Goal: Check status: Check status

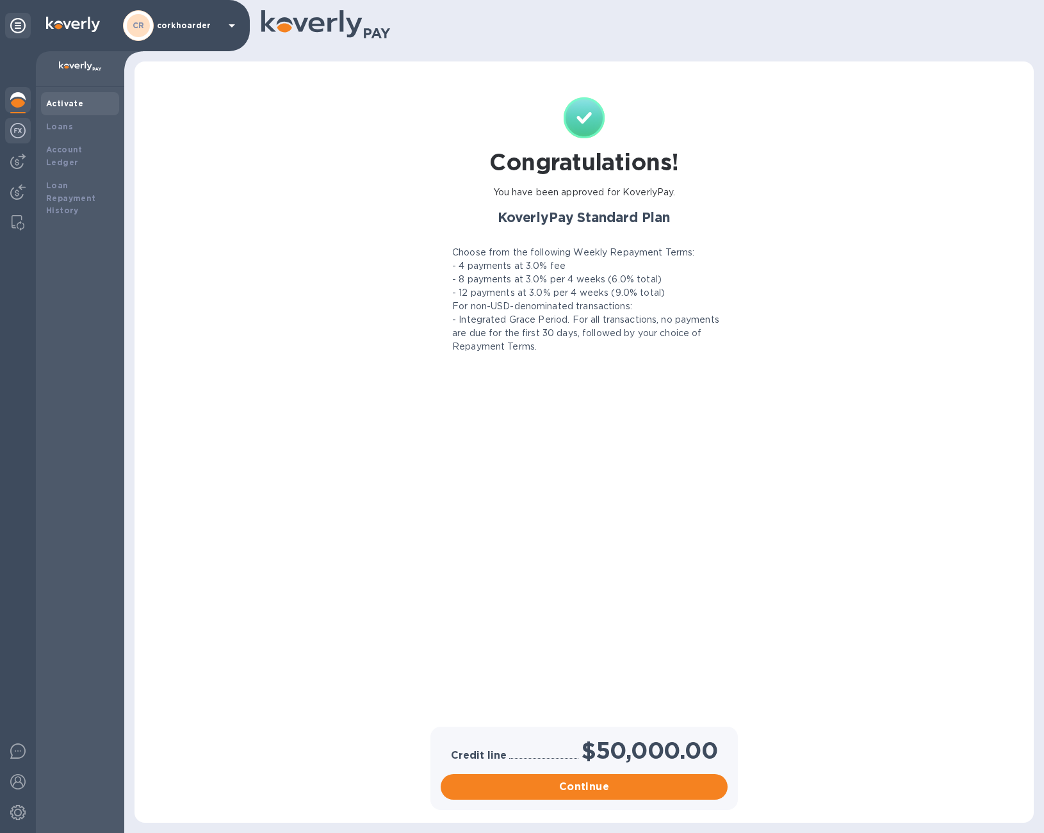
click at [15, 129] on img at bounding box center [17, 130] width 15 height 15
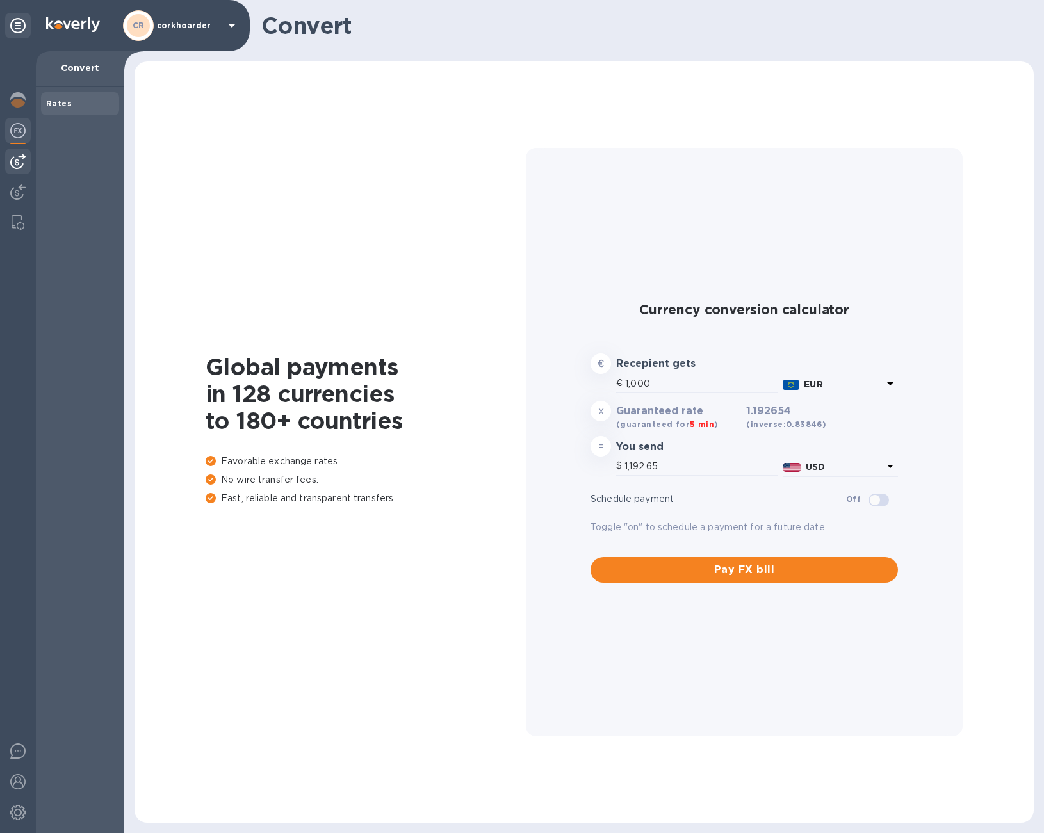
click at [20, 169] on div at bounding box center [18, 162] width 26 height 26
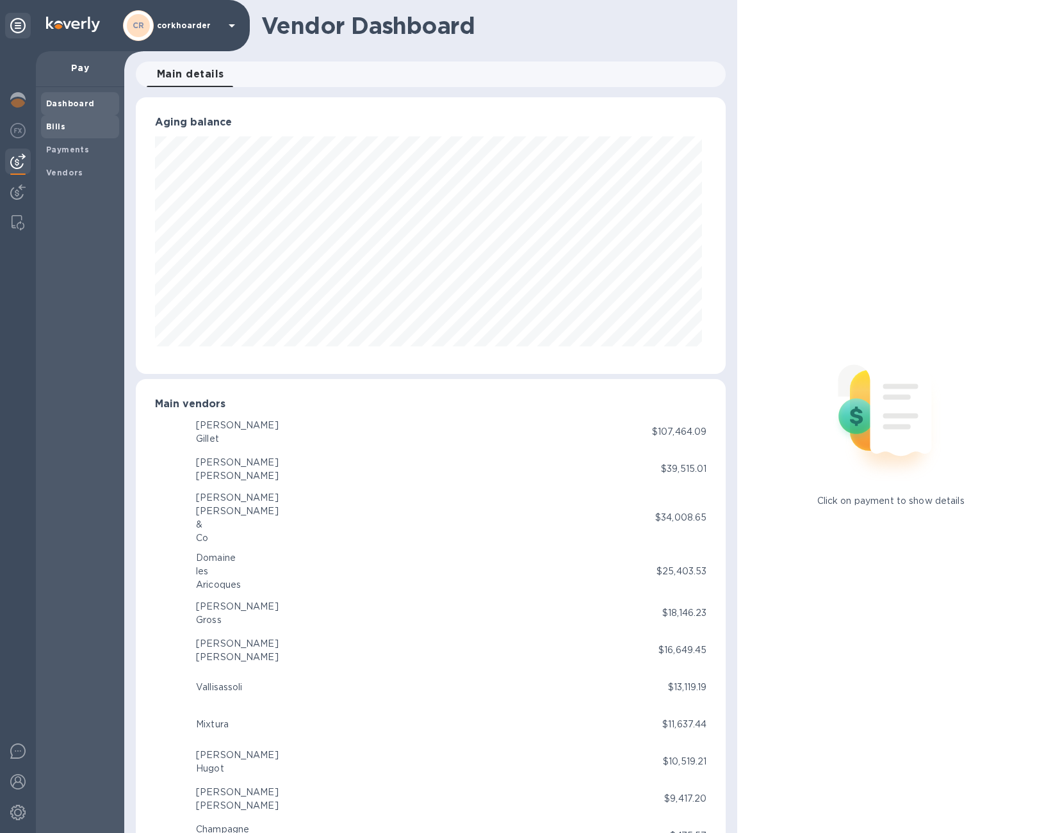
click at [49, 133] on div "Bills" at bounding box center [80, 126] width 78 height 23
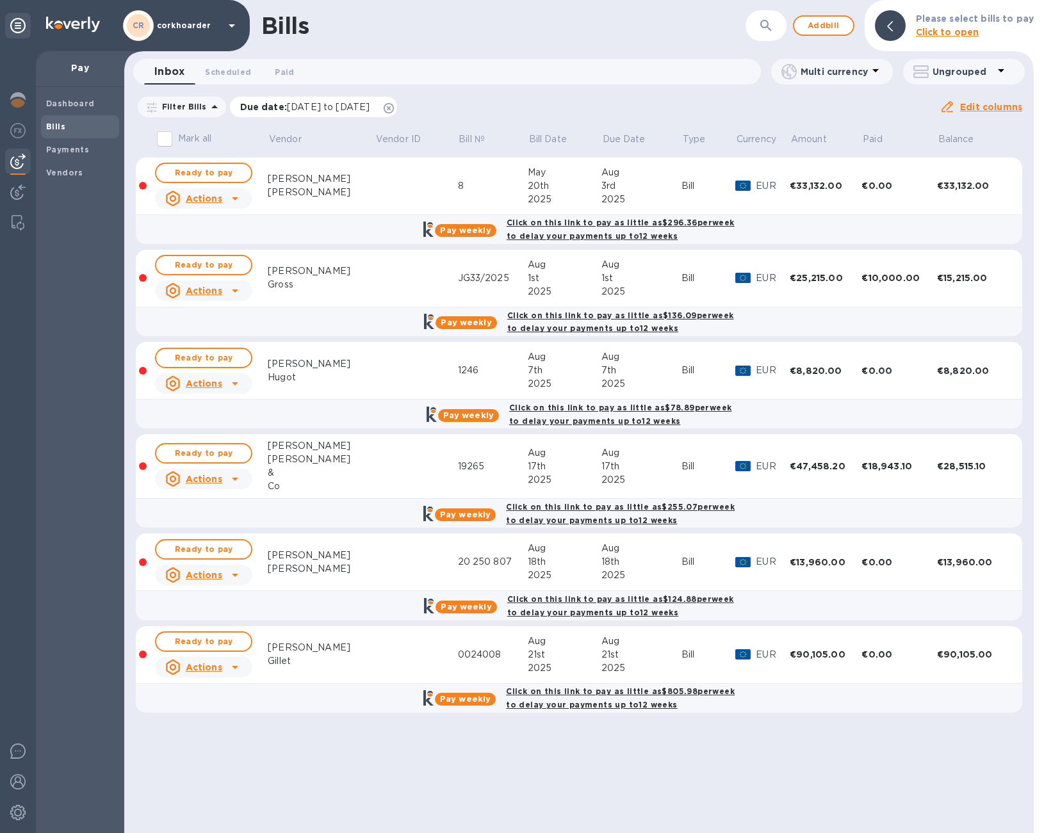
click at [394, 104] on icon at bounding box center [389, 108] width 10 height 10
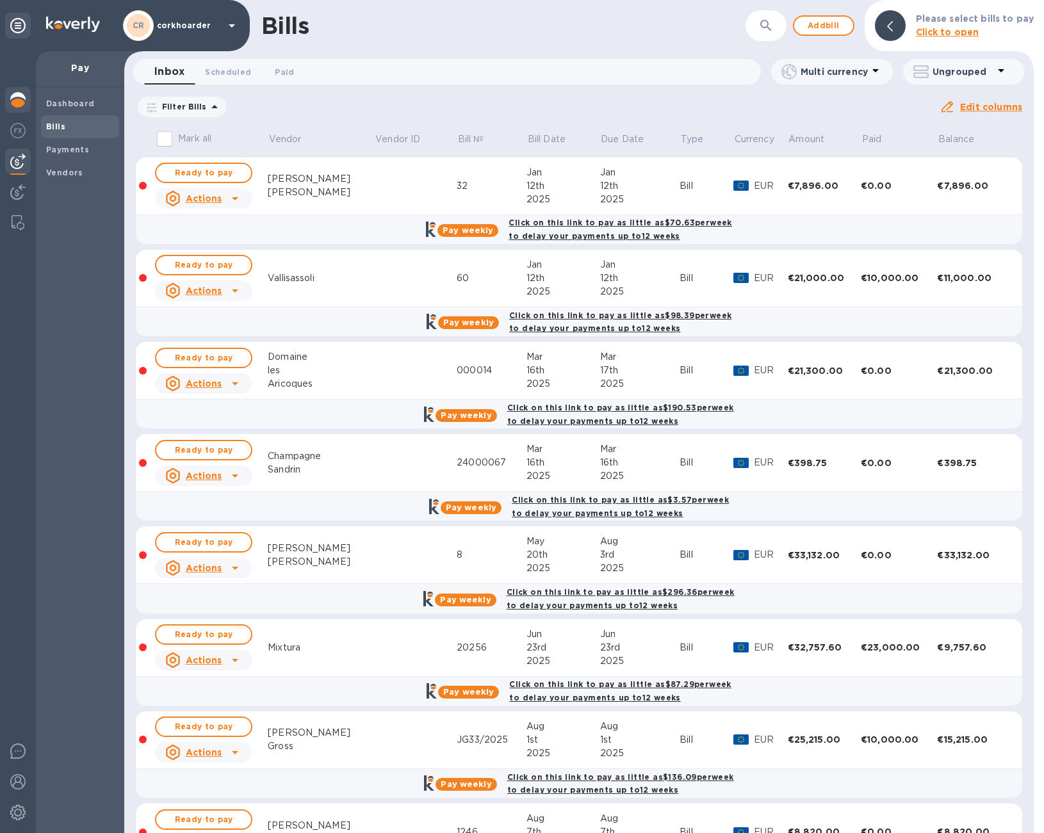
click at [17, 102] on img at bounding box center [17, 99] width 15 height 15
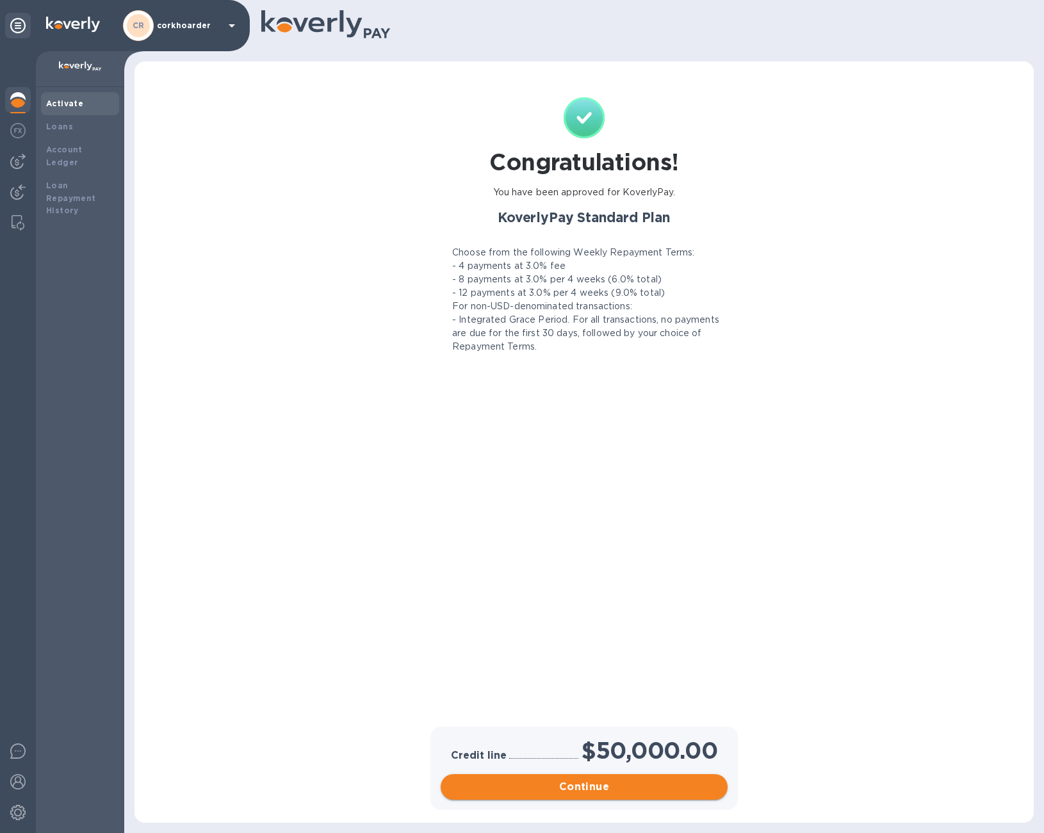
click at [599, 789] on span "Continue" at bounding box center [584, 787] width 266 height 15
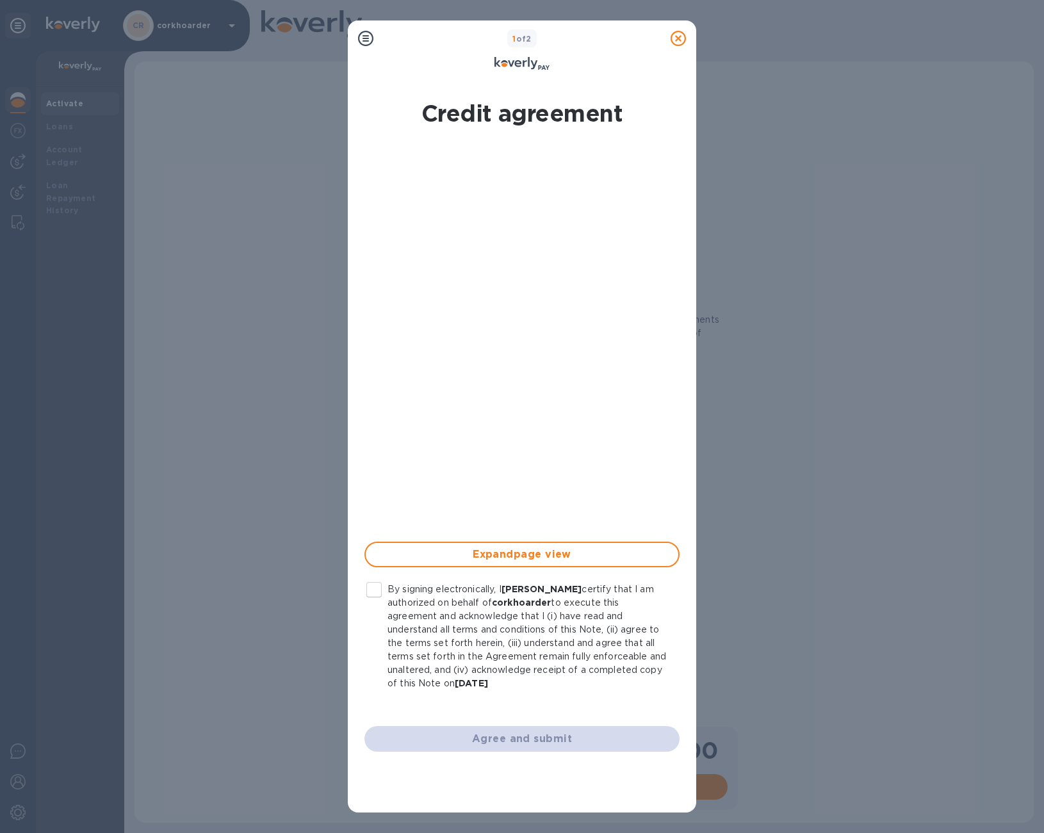
click at [470, 613] on p "By signing electronically, I [PERSON_NAME] certify that I am authorized on beha…" at bounding box center [529, 637] width 282 height 108
click at [388, 603] on input "By signing electronically, I [PERSON_NAME] certify that I am authorized on beha…" at bounding box center [374, 590] width 27 height 27
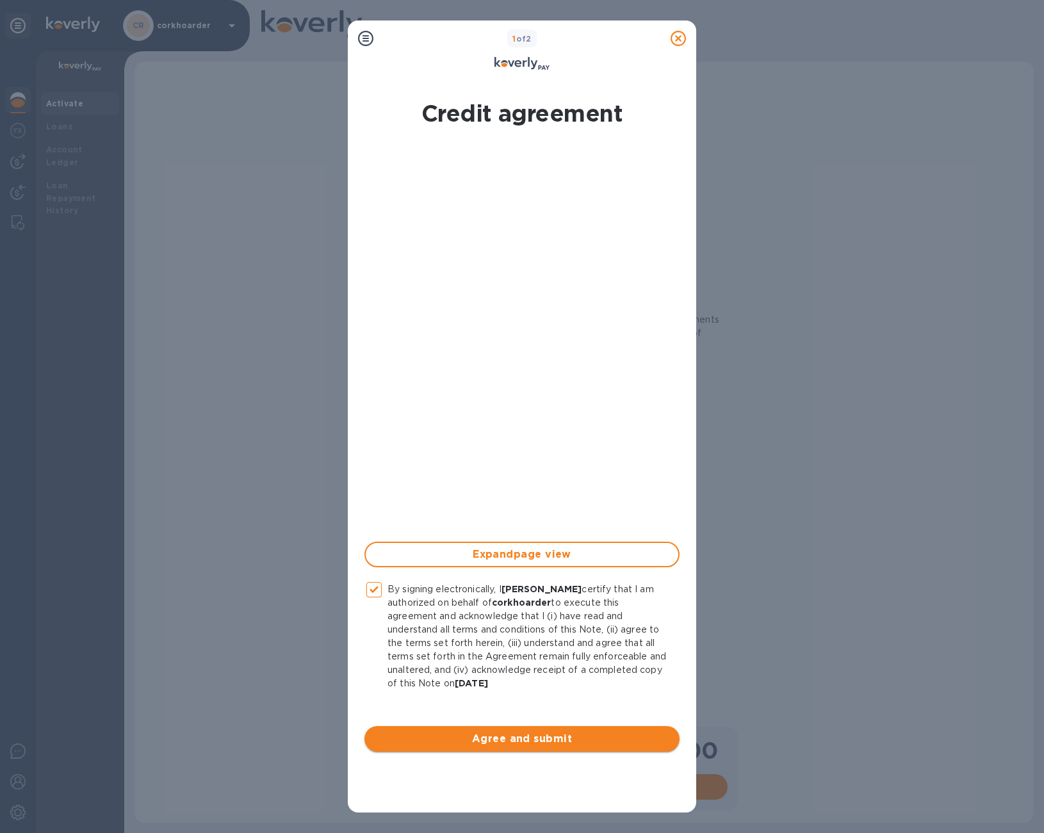
click at [489, 745] on span "Agree and submit" at bounding box center [522, 739] width 295 height 15
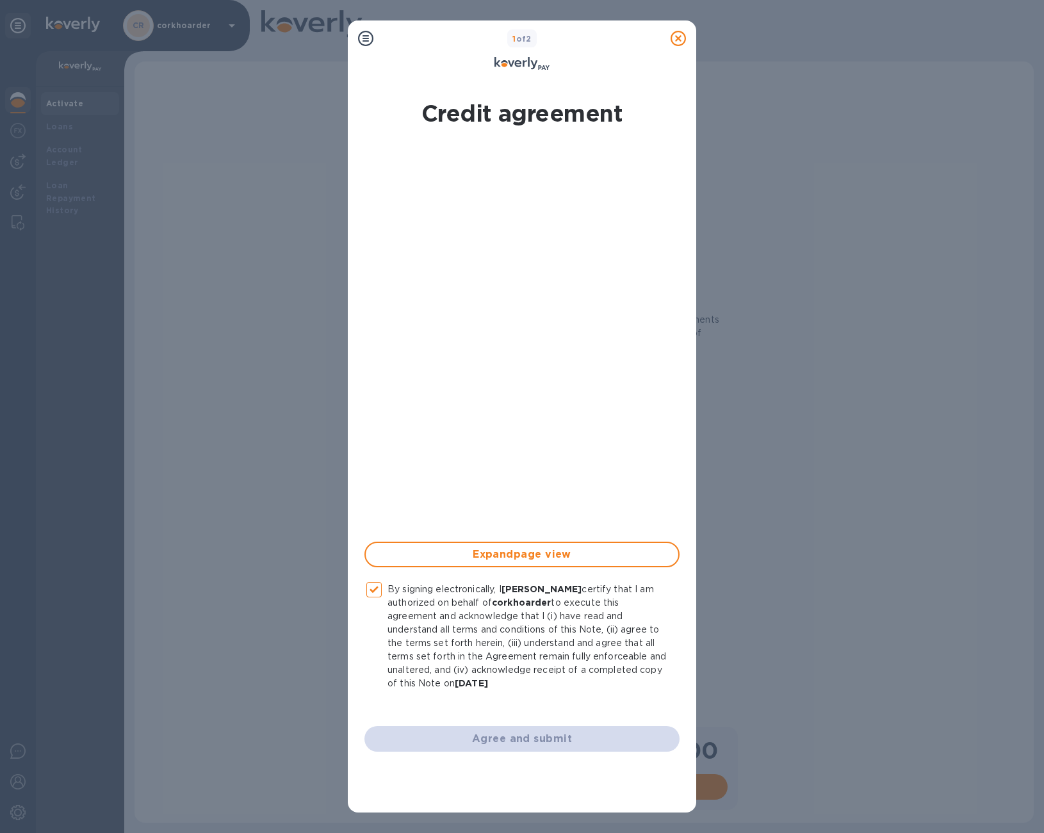
checkbox input "false"
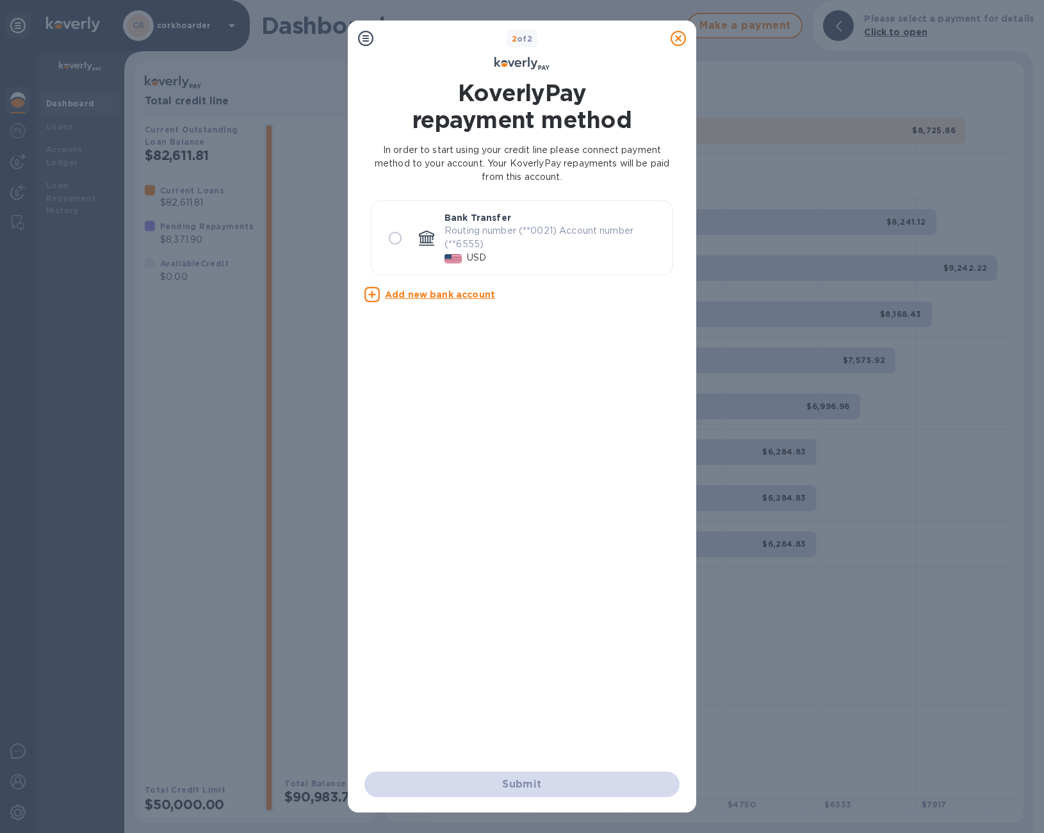
click at [423, 236] on icon at bounding box center [426, 238] width 15 height 15
radio input "true"
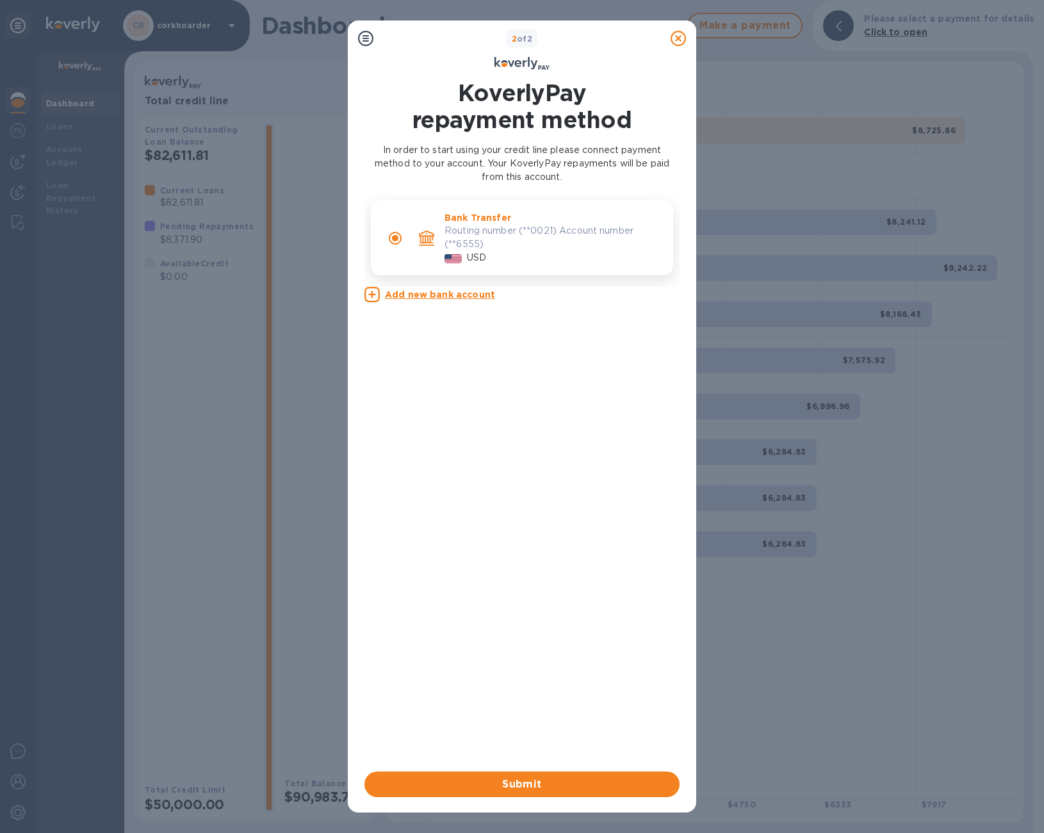
click at [587, 771] on div "Submit" at bounding box center [521, 785] width 325 height 36
click at [555, 782] on span "Submit" at bounding box center [522, 784] width 295 height 15
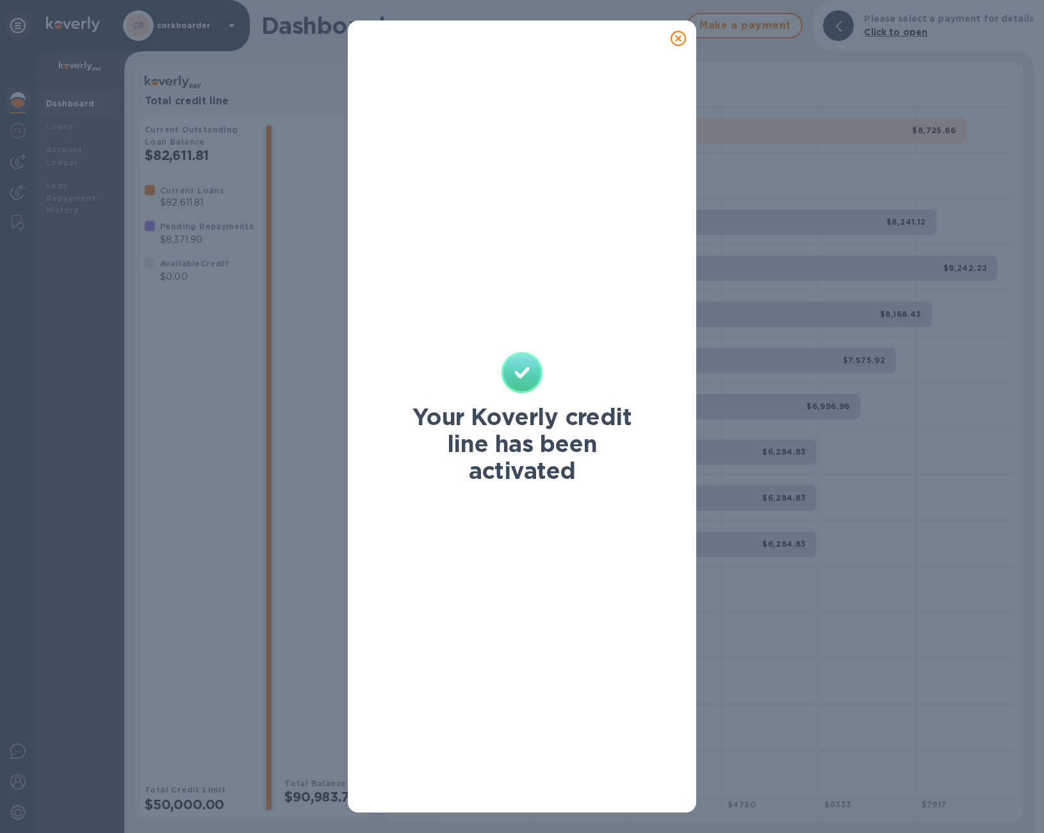
click at [669, 42] on div at bounding box center [679, 39] width 26 height 26
click at [681, 40] on icon at bounding box center [678, 38] width 15 height 15
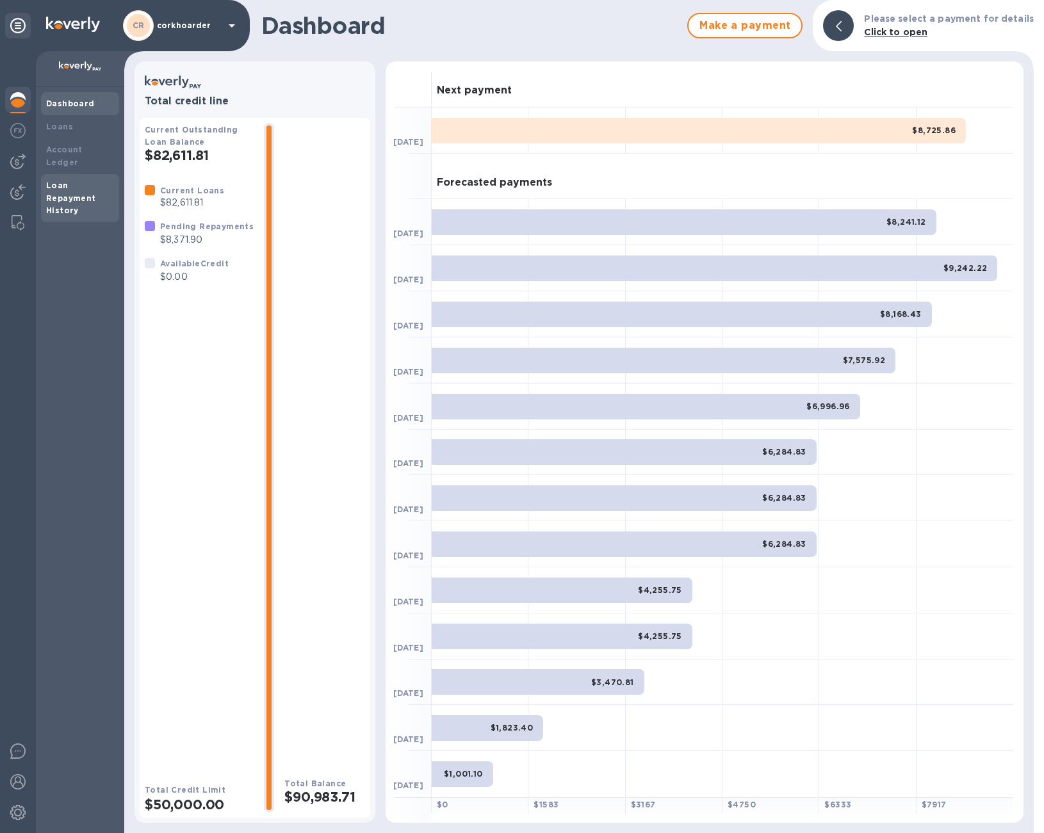
click at [103, 179] on div "Loan Repayment History" at bounding box center [80, 198] width 68 height 38
